Goal: Information Seeking & Learning: Learn about a topic

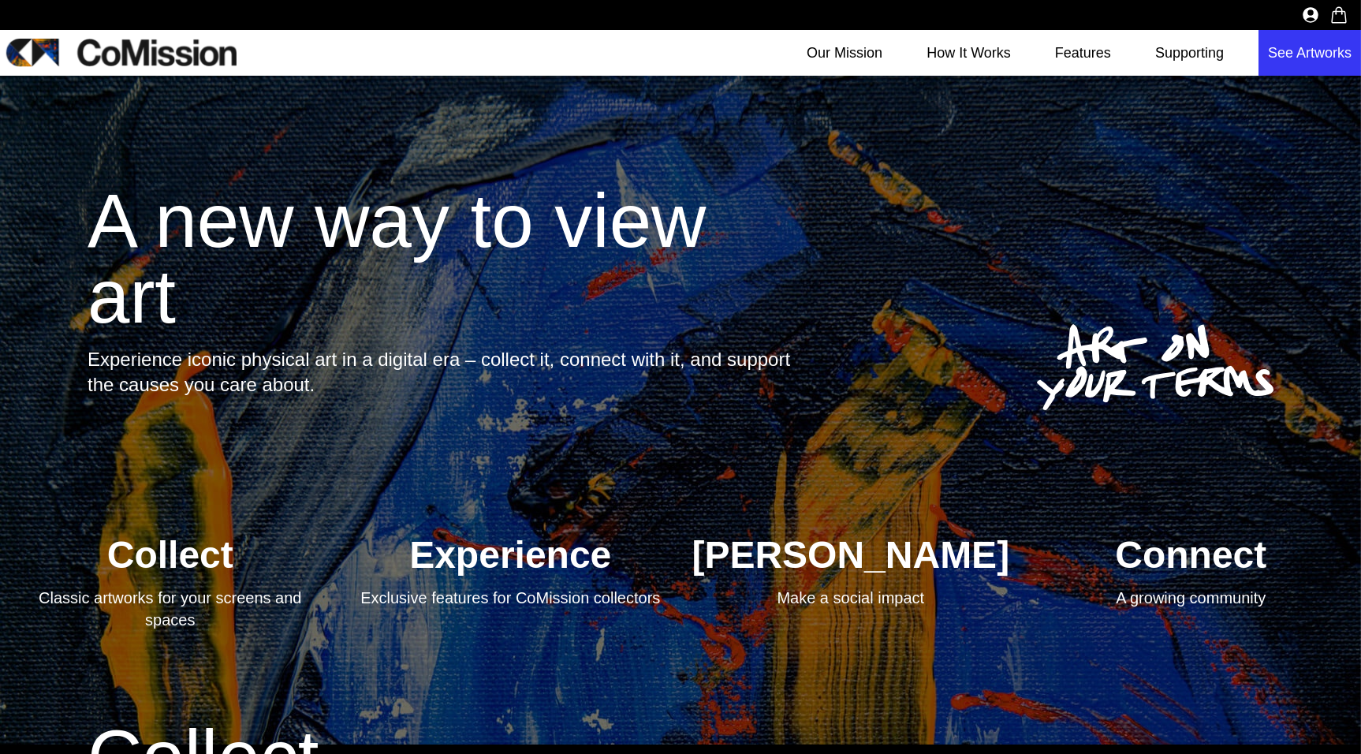
click at [1290, 48] on link "See Artworks" at bounding box center [1310, 53] width 103 height 46
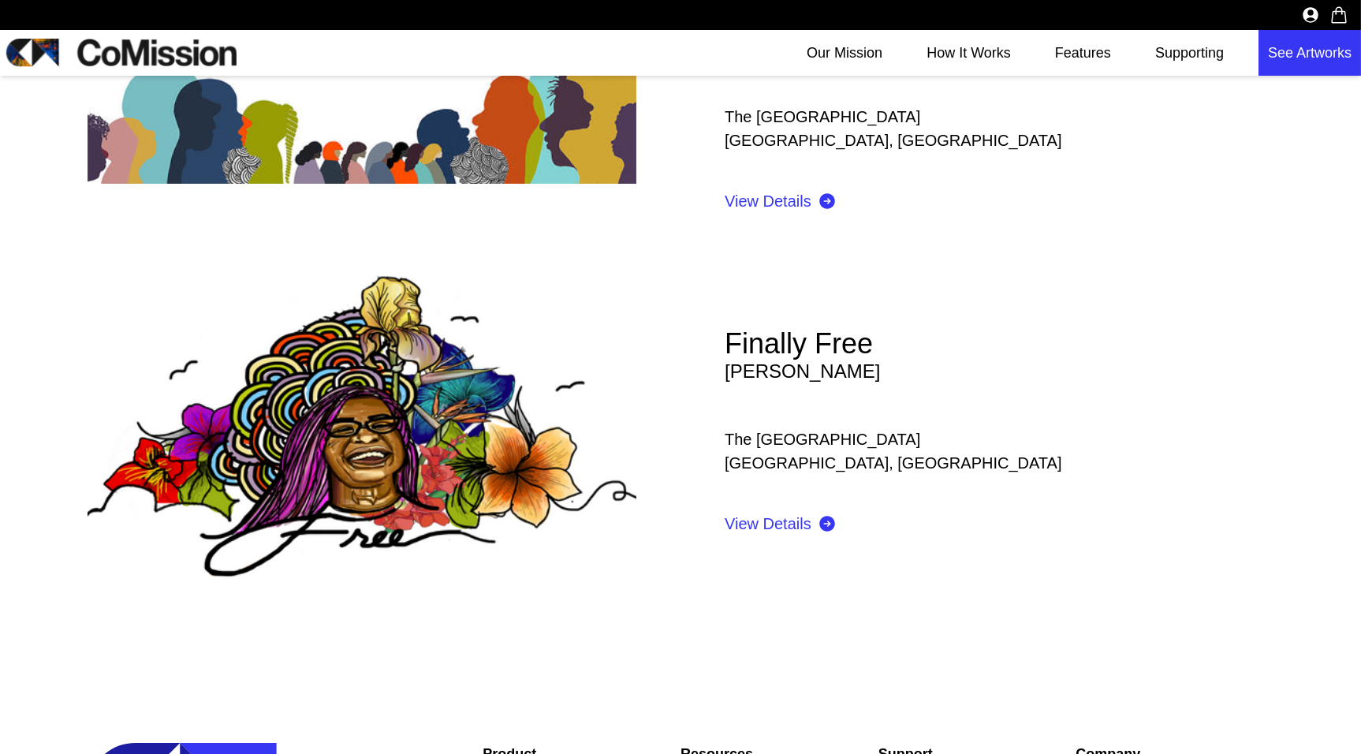
scroll to position [15, 0]
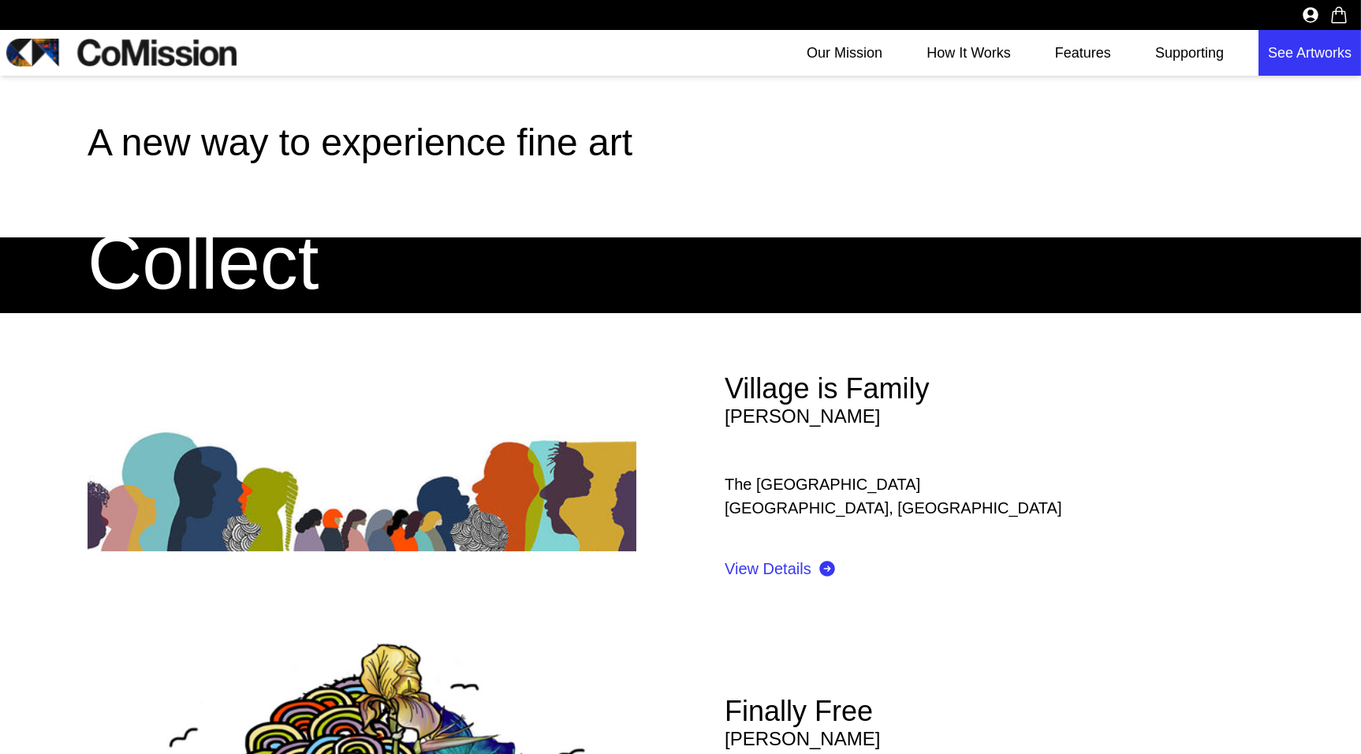
click at [801, 386] on link "Village is Family" at bounding box center [827, 388] width 204 height 32
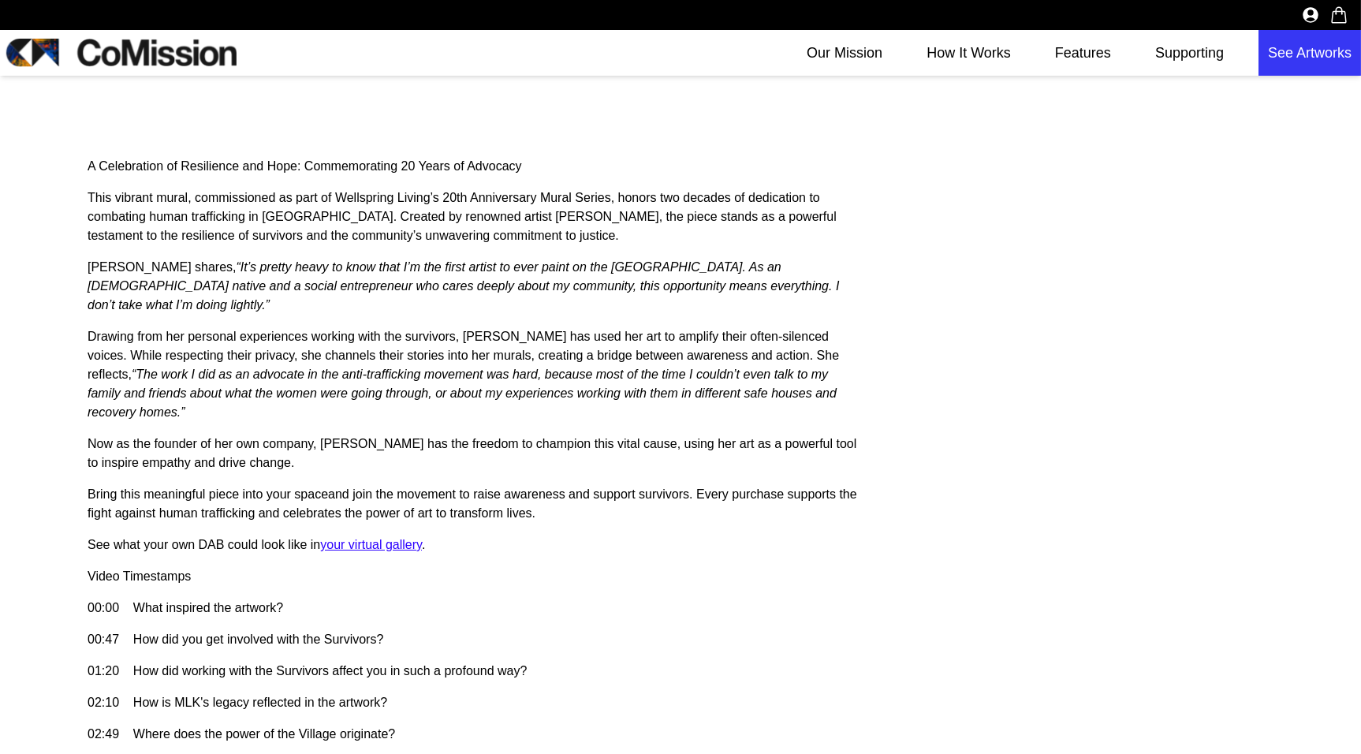
scroll to position [851, 0]
click at [246, 338] on p "Drawing from her personal experiences working with the survivors, Ashley has us…" at bounding box center [475, 372] width 774 height 95
click at [190, 432] on p "Now as the founder of her own company, Ashley has the freedom to champion this …" at bounding box center [475, 451] width 774 height 38
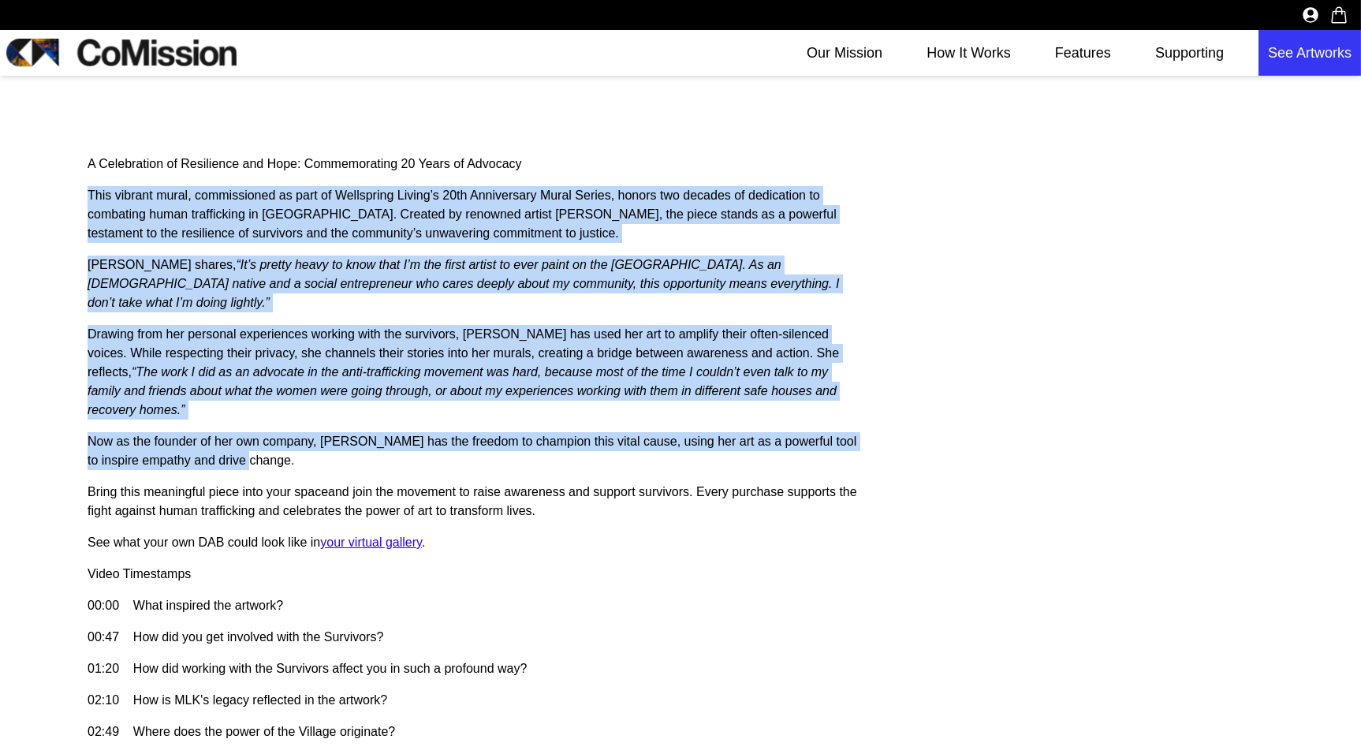
drag, startPoint x: 190, startPoint y: 401, endPoint x: 47, endPoint y: 172, distance: 270.7
click at [47, 172] on div "About the artwork A Celebration of Resilience and Hope: Commemorating 20 Years …" at bounding box center [680, 412] width 1361 height 1239
copy div "This vibrant mural, commissioned as part of Wellspring Living’s 20th Anniversar…"
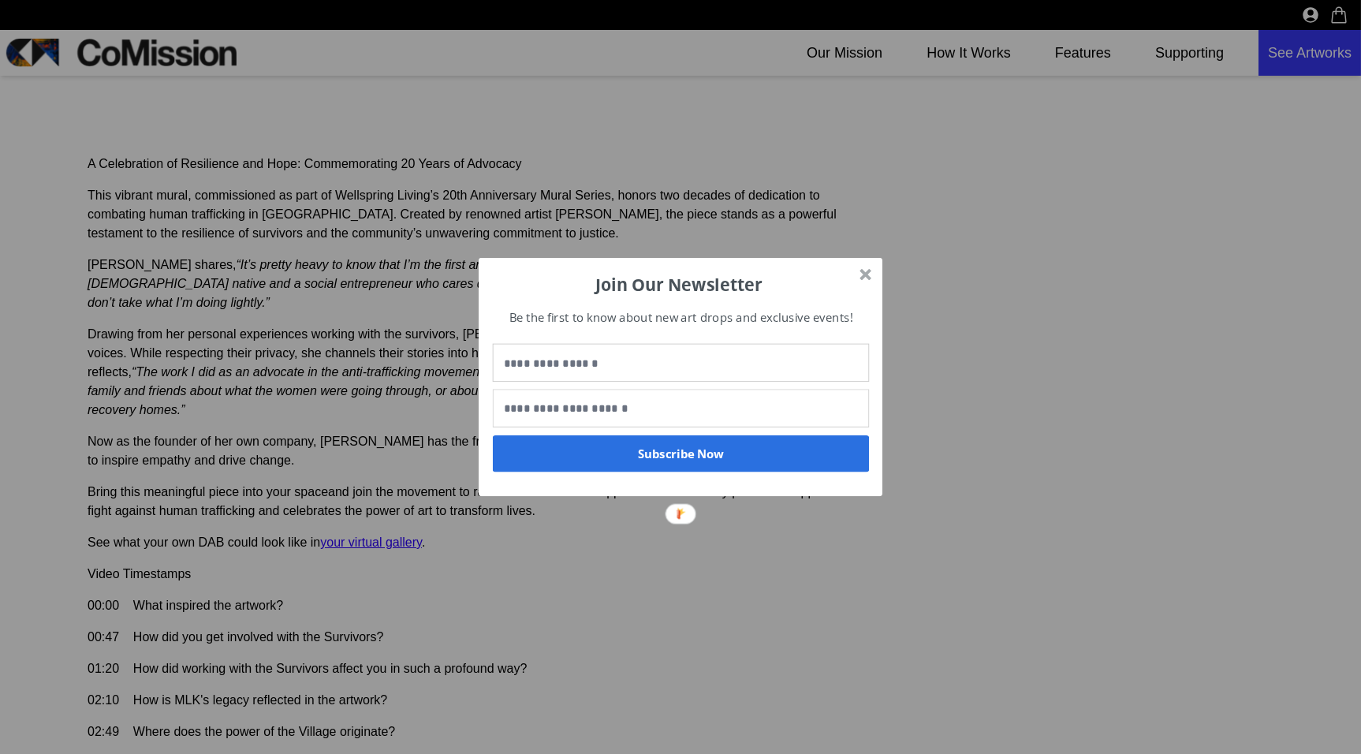
click at [864, 274] on div at bounding box center [866, 275] width 12 height 12
